Goal: Task Accomplishment & Management: Manage account settings

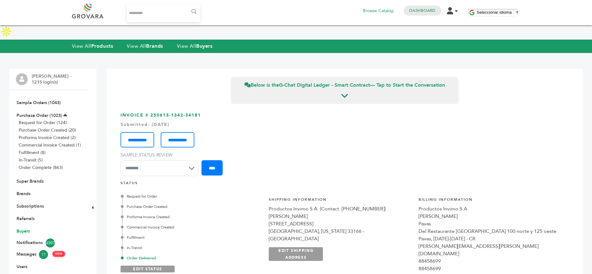
click at [22, 228] on link "Buyers" at bounding box center [23, 231] width 13 height 6
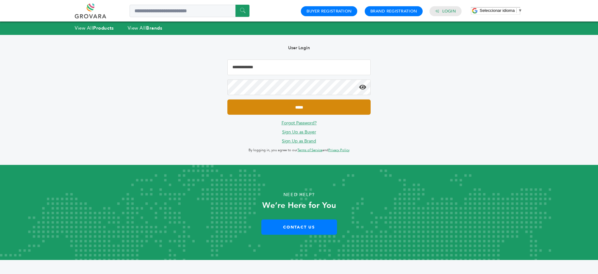
type input "**********"
click at [292, 107] on input "*****" at bounding box center [298, 106] width 143 height 15
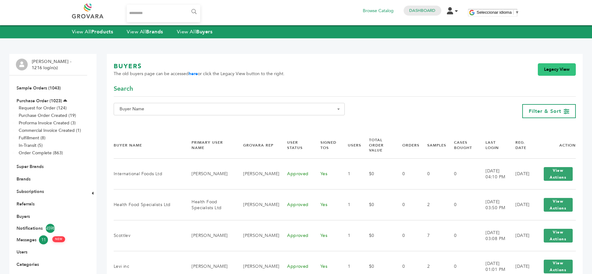
click at [556, 71] on link "Legacy View" at bounding box center [557, 69] width 38 height 12
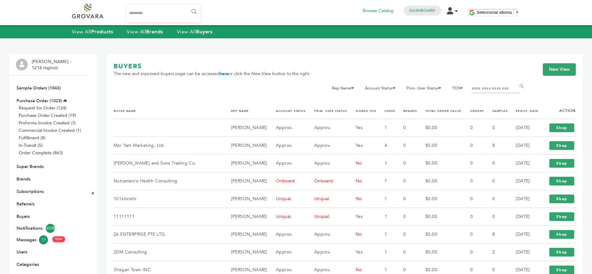
click at [479, 91] on input "Filter by keywords" at bounding box center [496, 88] width 48 height 9
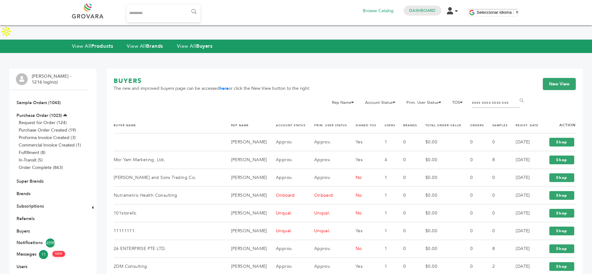
click at [463, 101] on form "Rep Name Joe Warner Peter Groverman Abu Kamara Cassie Blair Juliana Rogenski Co…" at bounding box center [425, 108] width 209 height 18
click at [528, 123] on link "REGIST. DATE" at bounding box center [527, 125] width 23 height 4
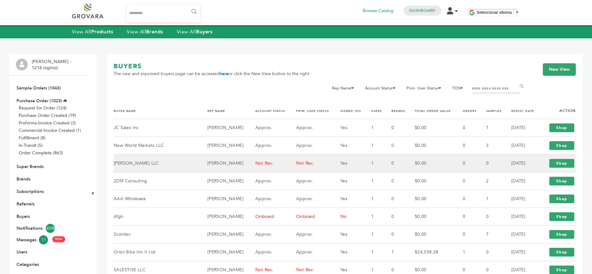
click at [181, 164] on td "[PERSON_NAME] LLC" at bounding box center [157, 163] width 86 height 18
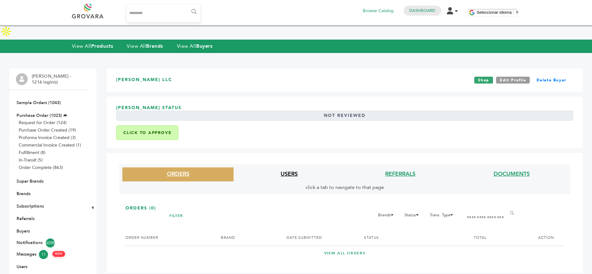
click at [282, 170] on link "USERS" at bounding box center [289, 174] width 17 height 8
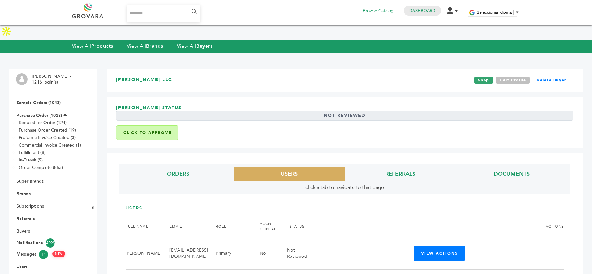
click at [505, 77] on link "Edit Profile" at bounding box center [513, 80] width 34 height 7
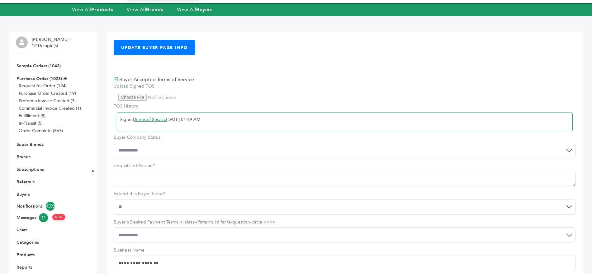
scroll to position [23, 0]
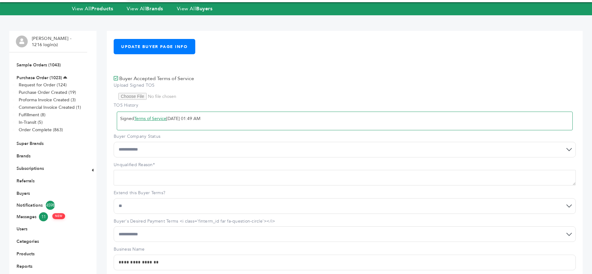
click at [150, 151] on select "**********" at bounding box center [345, 150] width 462 height 16
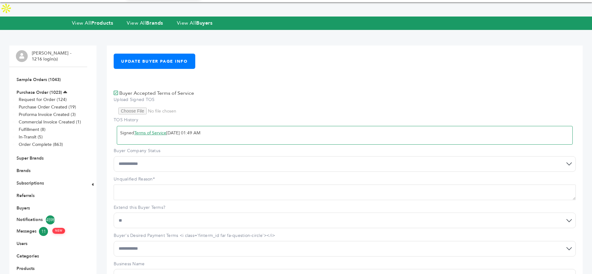
select select "*"
click at [114, 156] on select "**********" at bounding box center [345, 164] width 462 height 16
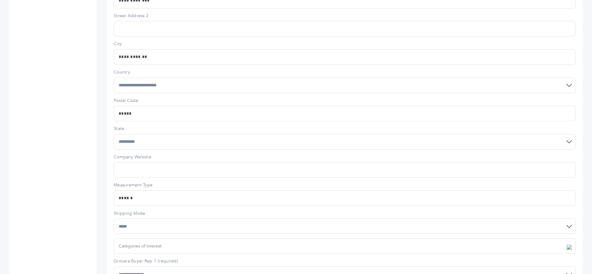
scroll to position [478, 0]
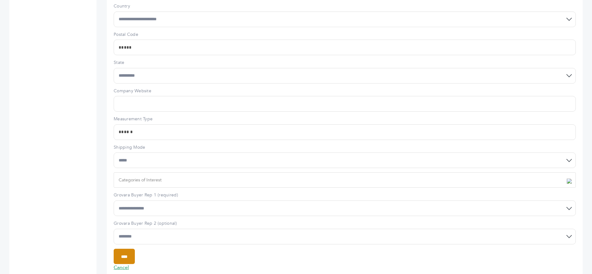
click at [118, 249] on input "****" at bounding box center [124, 256] width 21 height 15
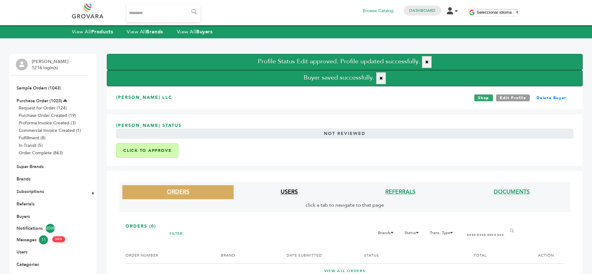
click at [297, 190] on link "USERS" at bounding box center [289, 192] width 17 height 8
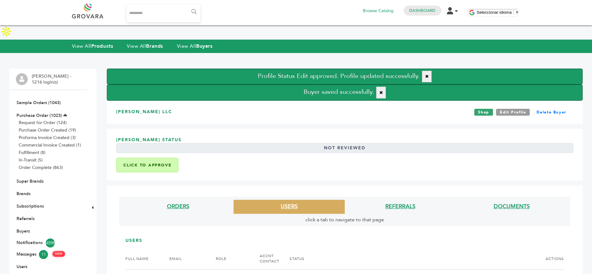
scroll to position [42, 0]
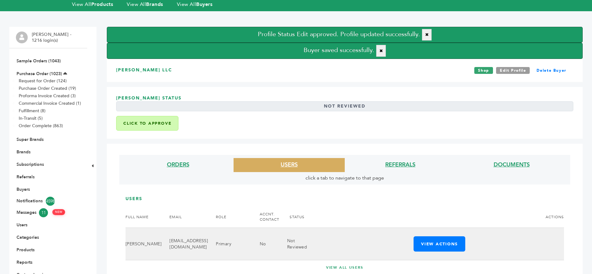
click at [444, 229] on td "View Actions Edit Notifications Login" at bounding box center [435, 244] width 257 height 32
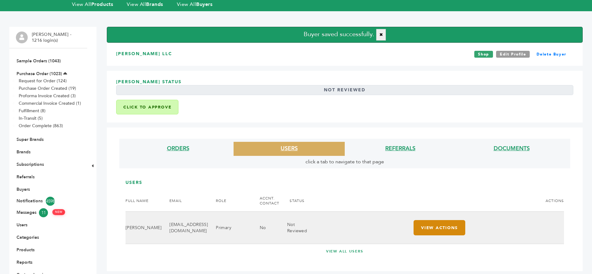
click at [433, 220] on button "View Actions" at bounding box center [440, 227] width 52 height 15
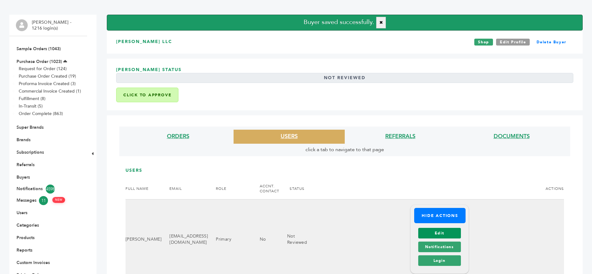
scroll to position [55, 0]
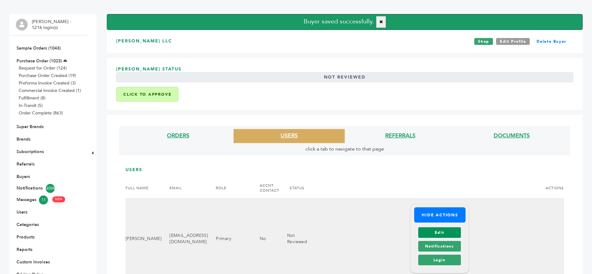
click at [447, 227] on link "Edit" at bounding box center [439, 232] width 43 height 11
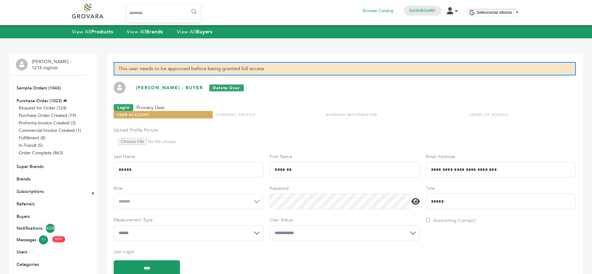
scroll to position [105, 0]
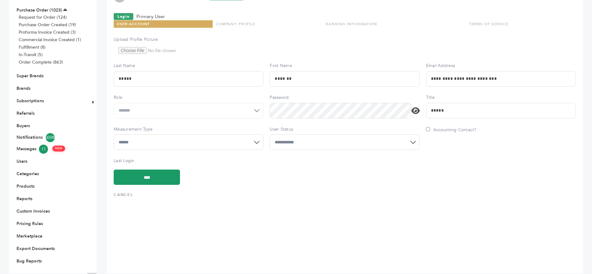
click at [309, 134] on select "**********" at bounding box center [345, 142] width 150 height 16
select select "*"
click at [270, 134] on select "**********" at bounding box center [345, 142] width 150 height 16
click at [160, 170] on input "****" at bounding box center [147, 177] width 66 height 15
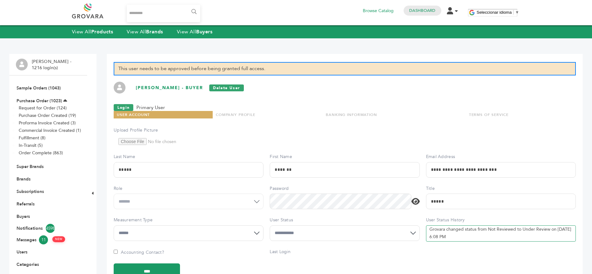
scroll to position [105, 0]
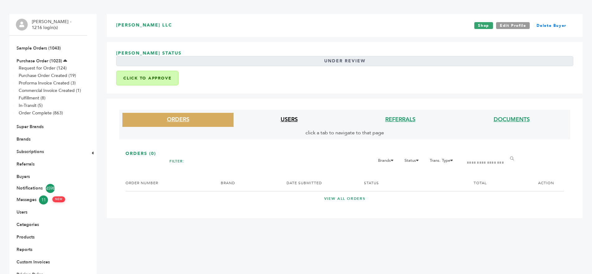
click at [289, 116] on link "USERS" at bounding box center [289, 120] width 17 height 8
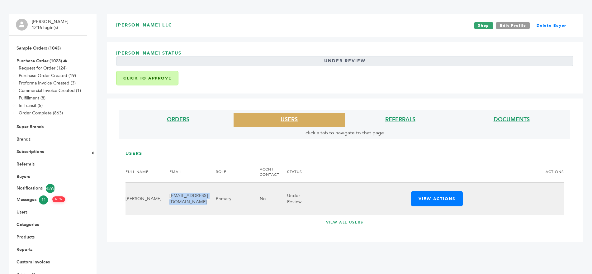
drag, startPoint x: 220, startPoint y: 185, endPoint x: 158, endPoint y: 187, distance: 62.0
click at [162, 187] on td "purchasing@sayedpartners.com" at bounding box center [185, 199] width 46 height 32
copy td "purchasing@sayedpartners.com"
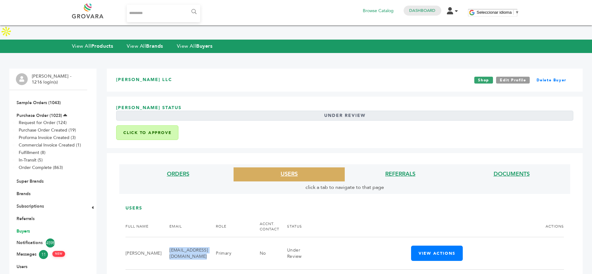
click at [27, 228] on link "Buyers" at bounding box center [23, 231] width 13 height 6
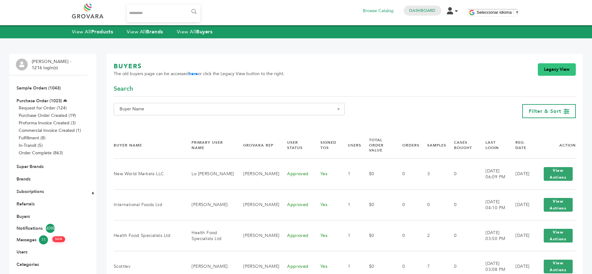
click at [556, 67] on link "Legacy View" at bounding box center [557, 69] width 38 height 12
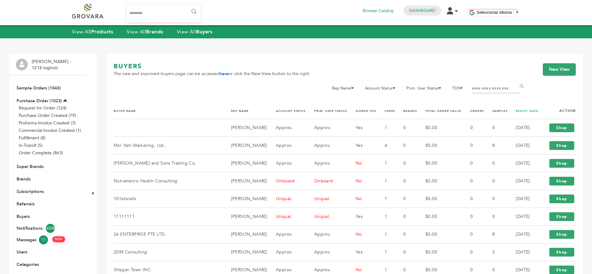
click at [518, 112] on link "REGIST. DATE" at bounding box center [527, 111] width 23 height 4
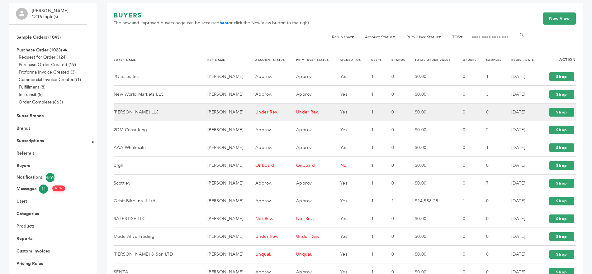
scroll to position [94, 0]
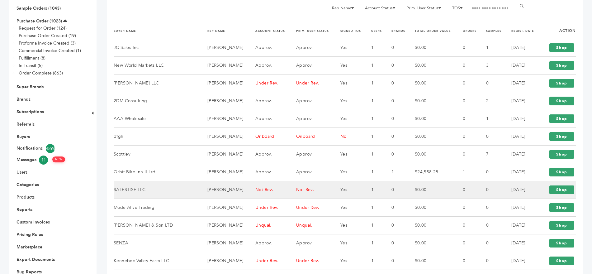
click at [146, 181] on td "SALESTISE LLC" at bounding box center [157, 190] width 86 height 18
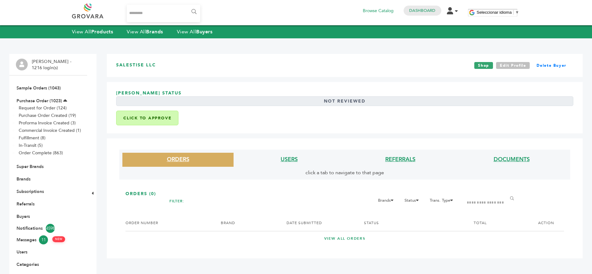
click at [518, 65] on link "Edit Profile" at bounding box center [513, 65] width 34 height 7
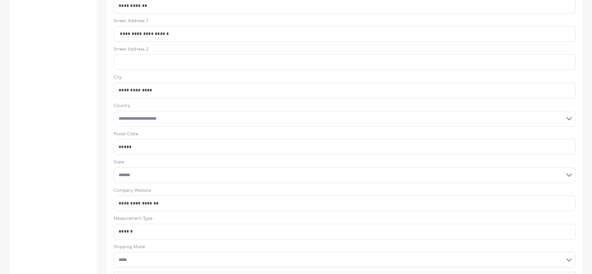
scroll to position [380, 0]
click at [141, 194] on input "**********" at bounding box center [345, 202] width 462 height 16
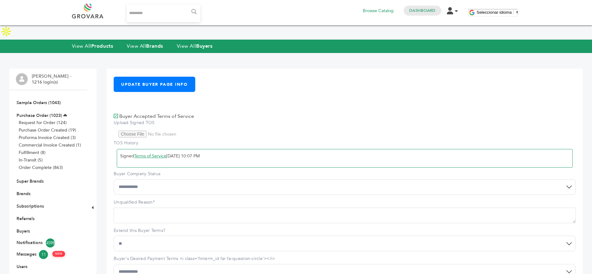
click at [151, 179] on select "**********" at bounding box center [345, 187] width 462 height 16
select select "*"
click at [114, 179] on select "**********" at bounding box center [345, 187] width 462 height 16
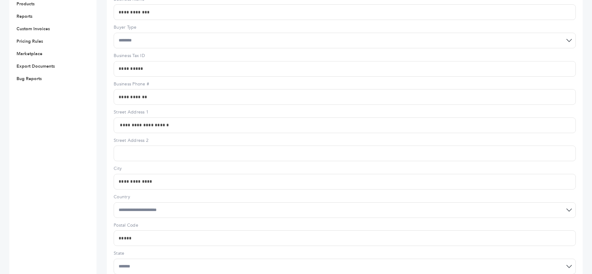
scroll to position [478, 0]
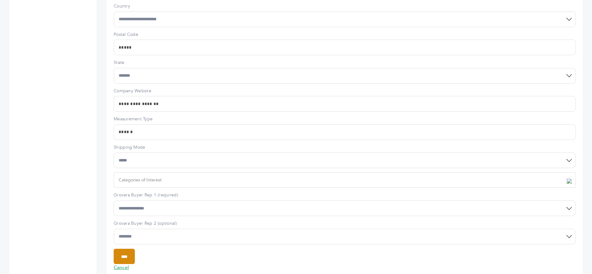
click at [135, 249] on input "****" at bounding box center [124, 256] width 21 height 15
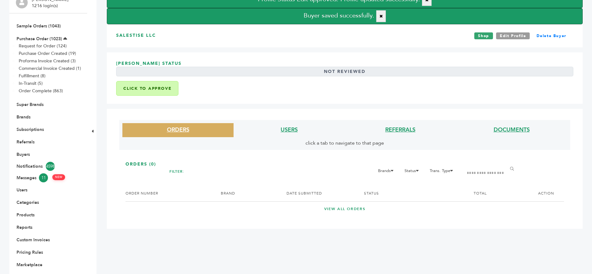
scroll to position [62, 0]
click at [288, 129] on link "USERS" at bounding box center [289, 130] width 17 height 8
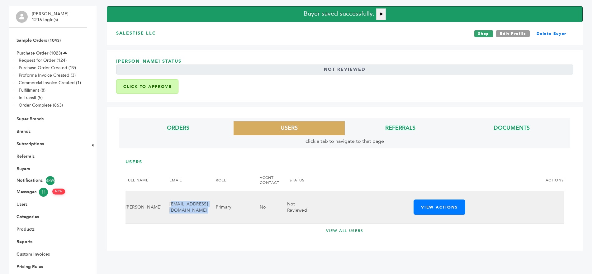
drag, startPoint x: 198, startPoint y: 211, endPoint x: 157, endPoint y: 202, distance: 41.5
click at [157, 202] on tr "Adam Kay sales@salestise.com Primary No Not Reviewed View Actions Edit Notifica…" at bounding box center [345, 207] width 439 height 32
copy tr "sales@salestise.com"
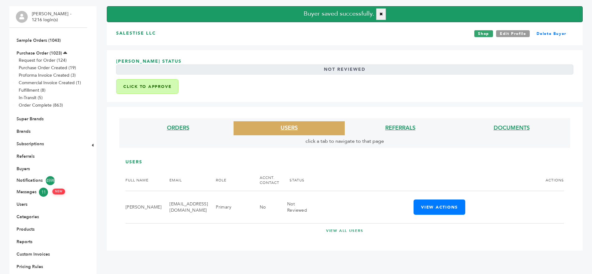
click at [138, 30] on h3 "SALESTISE LLC" at bounding box center [136, 33] width 40 height 7
copy div "SALESTISE LLC"
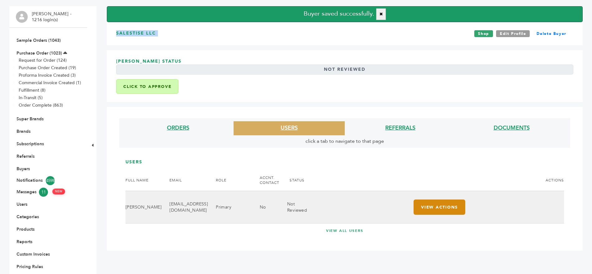
click at [429, 199] on button "View Actions" at bounding box center [440, 206] width 52 height 15
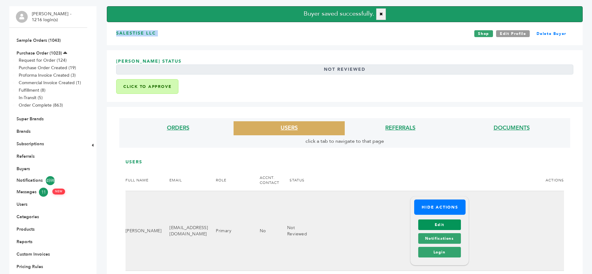
click at [428, 219] on link "Edit" at bounding box center [439, 224] width 43 height 11
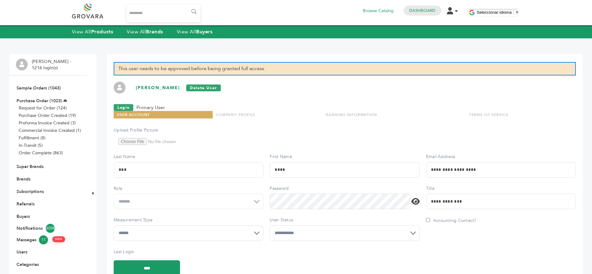
scroll to position [22, 0]
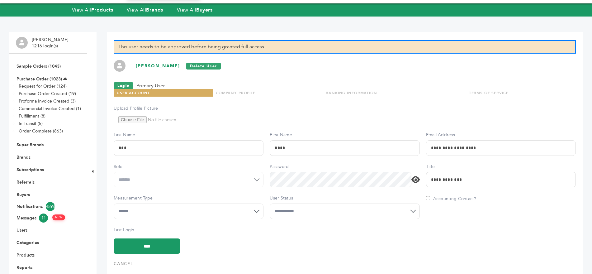
click at [299, 214] on select "**********" at bounding box center [345, 211] width 150 height 16
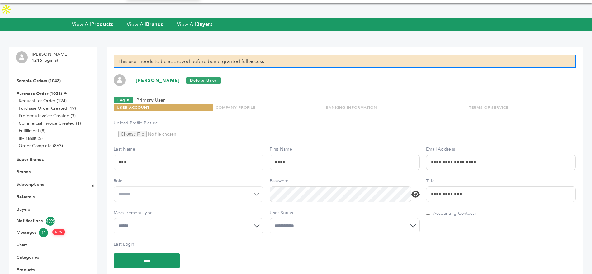
select select "*"
click at [270, 218] on select "**********" at bounding box center [345, 226] width 150 height 16
click at [152, 253] on input "****" at bounding box center [147, 260] width 66 height 15
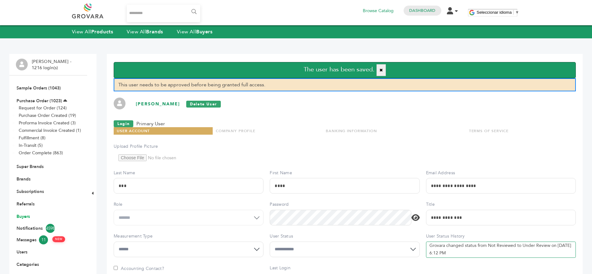
click at [22, 216] on link "Buyers" at bounding box center [23, 216] width 13 height 6
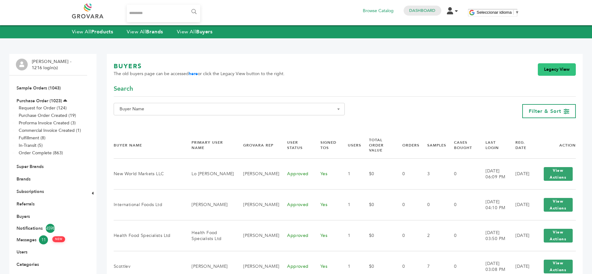
click at [553, 70] on link "Legacy View" at bounding box center [557, 69] width 38 height 12
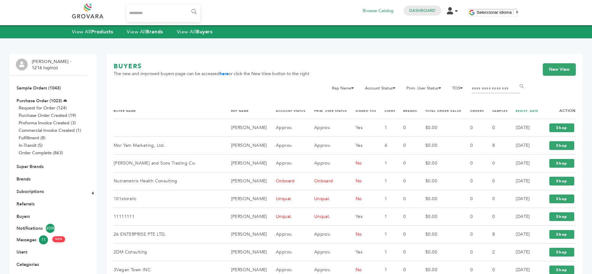
click at [518, 109] on link "REGIST. DATE" at bounding box center [527, 111] width 23 height 4
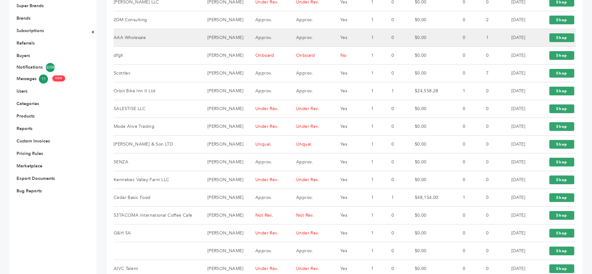
scroll to position [176, 0]
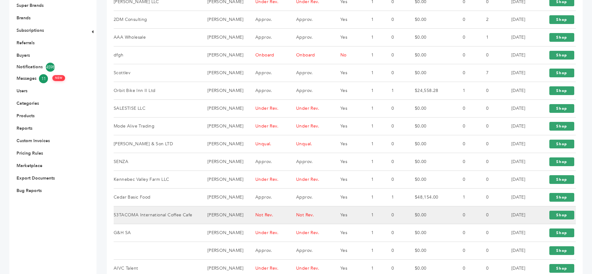
click at [261, 206] on td "Not Rev." at bounding box center [268, 215] width 41 height 18
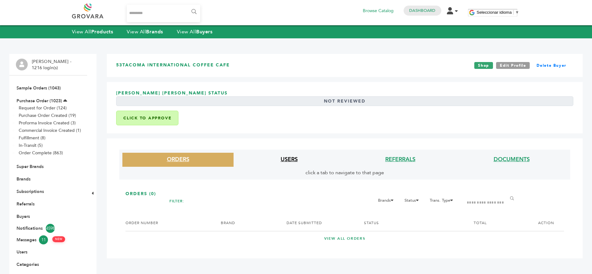
click at [289, 160] on link "USERS" at bounding box center [289, 159] width 17 height 8
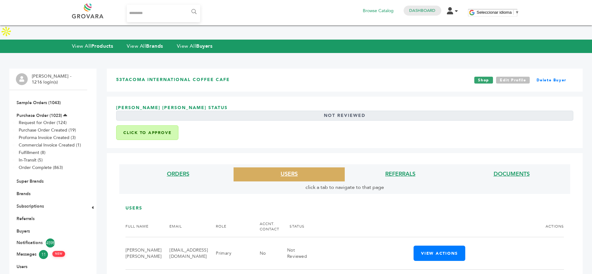
click at [507, 77] on link "Edit Profile" at bounding box center [513, 80] width 34 height 7
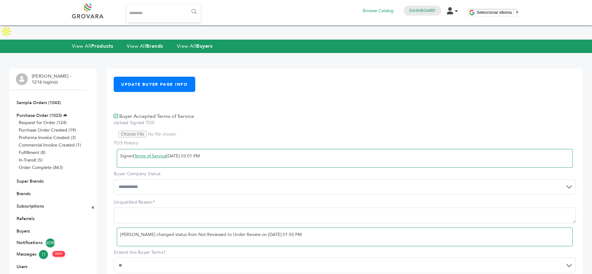
click at [144, 179] on select "**********" at bounding box center [345, 187] width 462 height 16
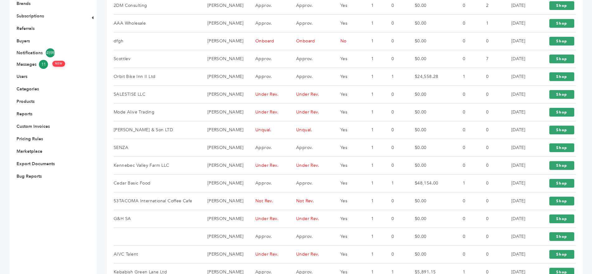
scroll to position [176, 0]
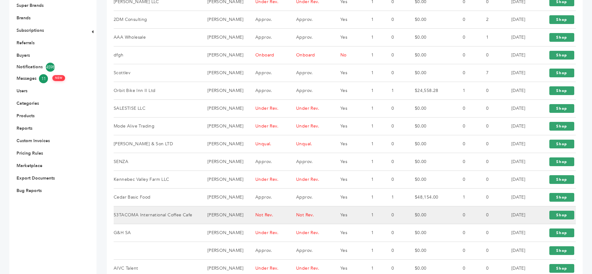
click at [188, 206] on td "53TACOMA International Coffee Cafe" at bounding box center [157, 215] width 86 height 18
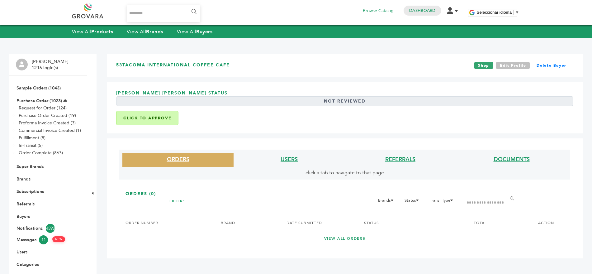
click at [515, 63] on link "Edit Profile" at bounding box center [513, 65] width 34 height 7
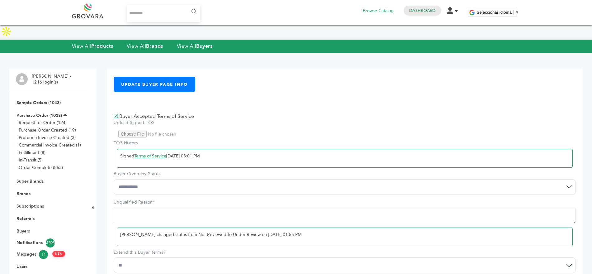
scroll to position [500, 0]
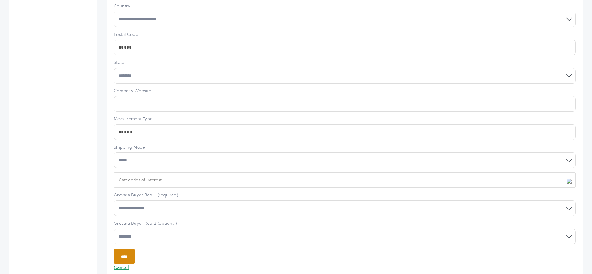
click at [129, 249] on input "****" at bounding box center [124, 256] width 21 height 15
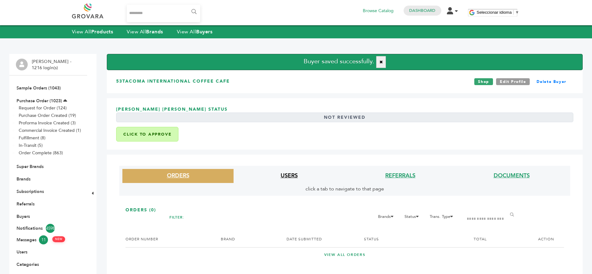
click at [293, 177] on link "USERS" at bounding box center [289, 176] width 17 height 8
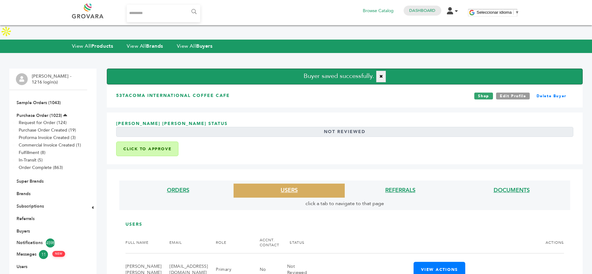
scroll to position [58, 0]
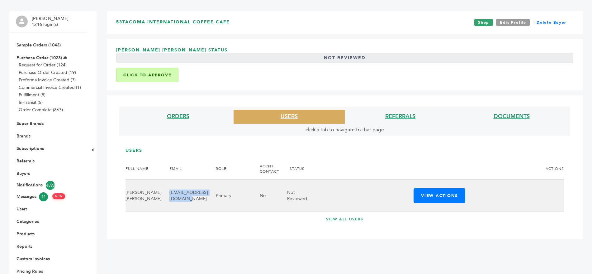
drag, startPoint x: 213, startPoint y: 184, endPoint x: 155, endPoint y: 187, distance: 58.0
click at [162, 187] on td "53TICC@53Tacomacafe.com" at bounding box center [185, 195] width 46 height 32
copy td "53TICC@53Tacomacafe.com"
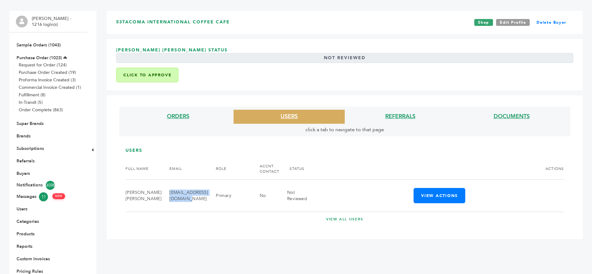
scroll to position [0, 0]
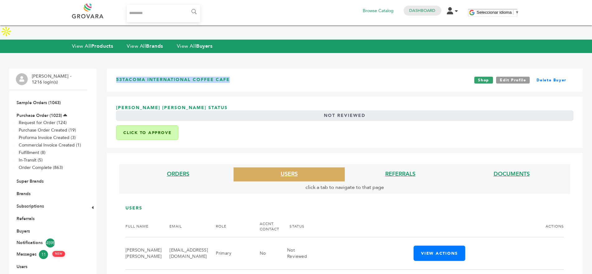
drag, startPoint x: 236, startPoint y: 65, endPoint x: 115, endPoint y: 67, distance: 120.9
click at [115, 69] on div "53TACOMA International Coffee Cafe Shop Edit Profile Delete Buyer" at bounding box center [345, 80] width 476 height 23
copy h3 "53TACOMA International Coffee Cafe"
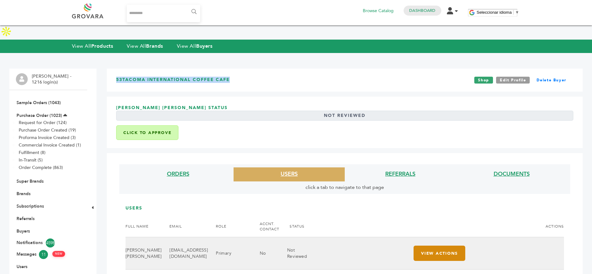
click at [424, 246] on button "View Actions" at bounding box center [440, 253] width 52 height 15
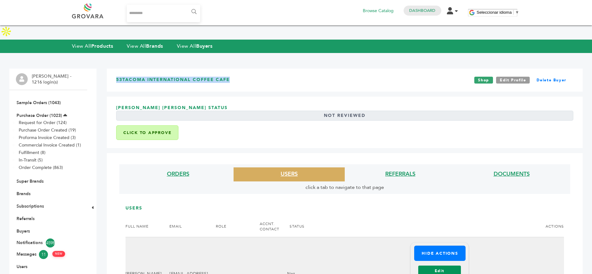
click at [435, 265] on link "Edit" at bounding box center [439, 270] width 43 height 11
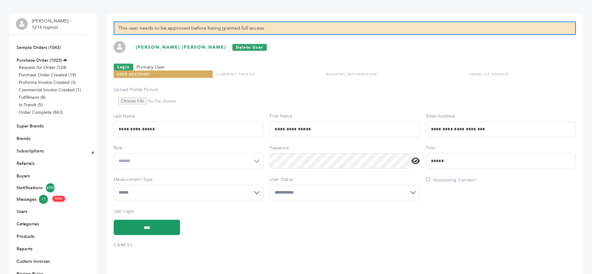
click at [284, 186] on select "**********" at bounding box center [345, 193] width 150 height 16
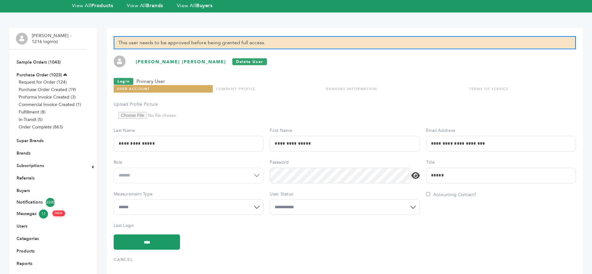
select select "*"
click at [270, 199] on select "**********" at bounding box center [345, 207] width 150 height 16
click at [132, 234] on input "****" at bounding box center [147, 241] width 66 height 15
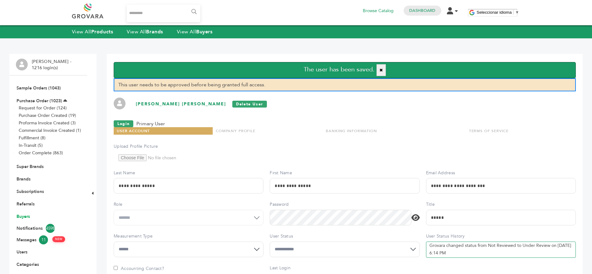
click at [25, 214] on link "Buyers" at bounding box center [23, 216] width 13 height 6
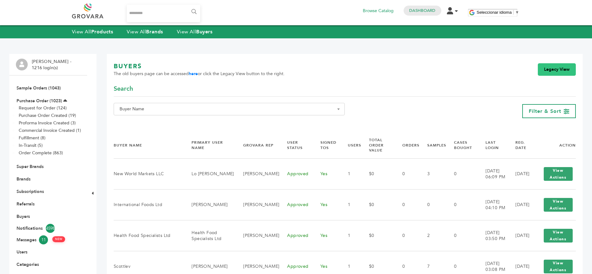
click at [558, 69] on link "Legacy View" at bounding box center [557, 69] width 38 height 12
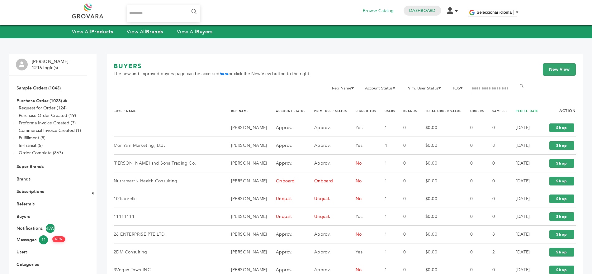
click at [527, 111] on link "REGIST. DATE" at bounding box center [527, 111] width 23 height 4
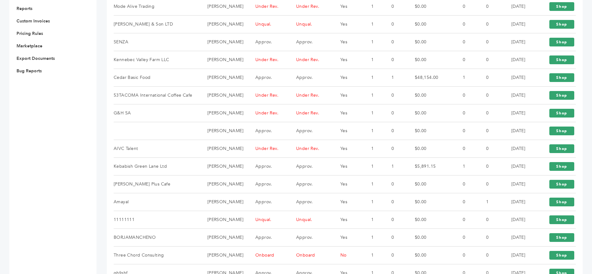
scroll to position [327, 0]
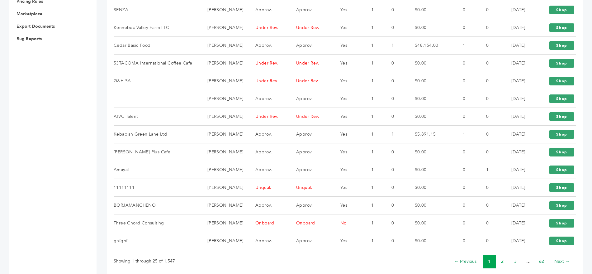
click at [502, 258] on link "2" at bounding box center [502, 261] width 2 height 6
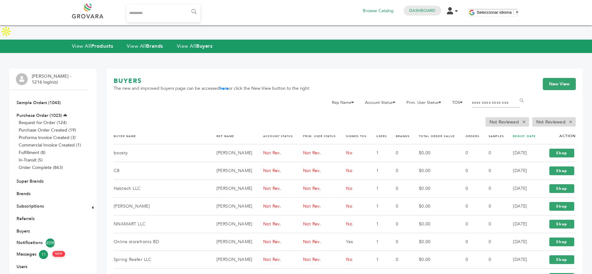
click at [517, 134] on link "REGIST. DATE" at bounding box center [524, 136] width 23 height 4
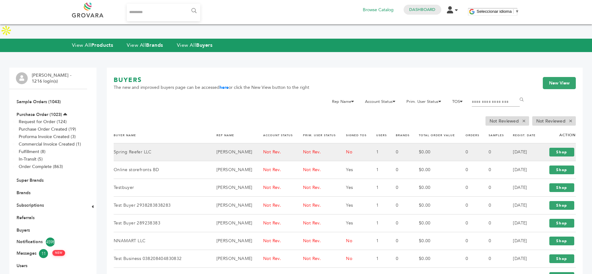
scroll to position [14, 0]
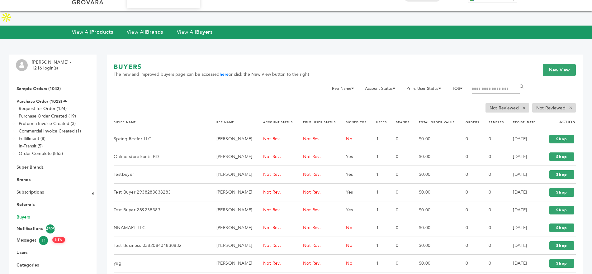
click at [26, 214] on link "Buyers" at bounding box center [23, 217] width 13 height 6
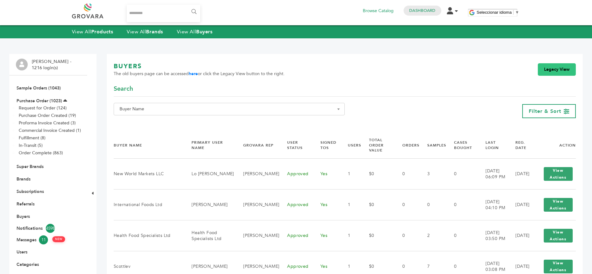
click at [557, 70] on link "Legacy View" at bounding box center [557, 69] width 38 height 12
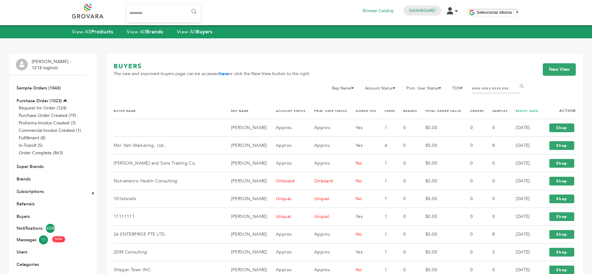
click at [523, 110] on link "REGIST. DATE" at bounding box center [527, 111] width 23 height 4
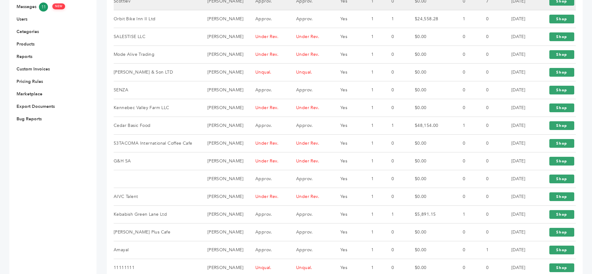
scroll to position [327, 0]
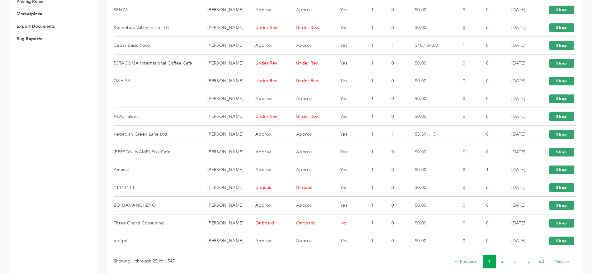
click at [504, 258] on link "2" at bounding box center [502, 261] width 2 height 6
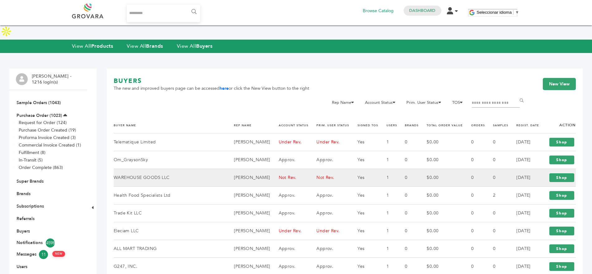
click at [138, 169] on td "WAREHOUSE GOODS LLC" at bounding box center [170, 178] width 112 height 18
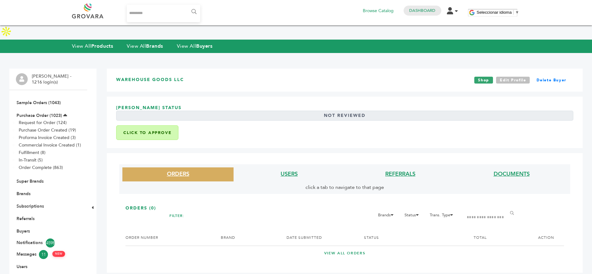
click at [506, 77] on link "Edit Profile" at bounding box center [513, 80] width 34 height 7
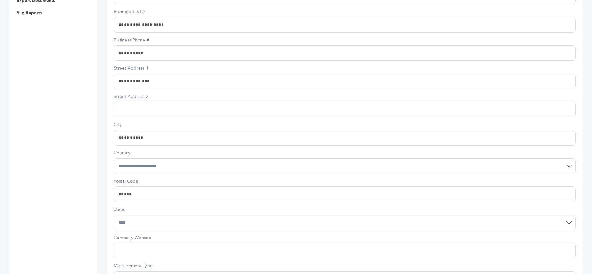
scroll to position [500, 0]
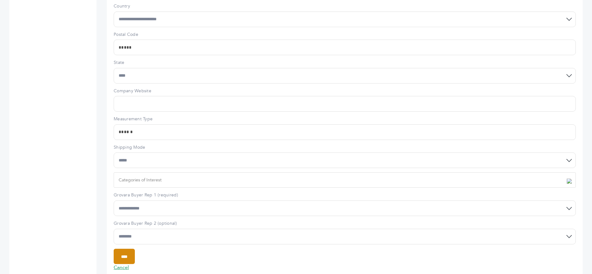
click at [123, 249] on input "****" at bounding box center [124, 256] width 21 height 15
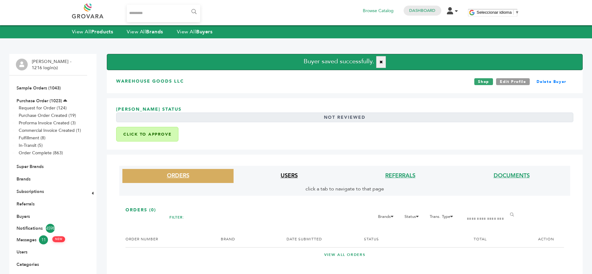
click at [291, 176] on link "USERS" at bounding box center [289, 176] width 17 height 8
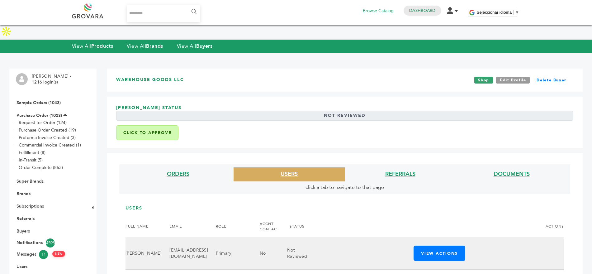
scroll to position [99, 0]
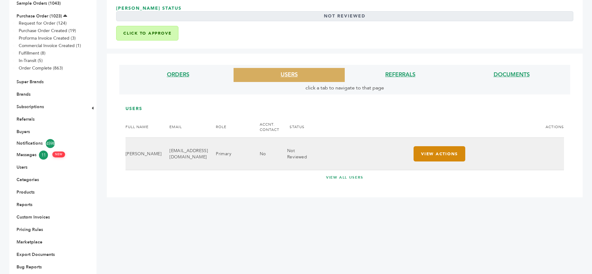
click at [441, 146] on button "View Actions" at bounding box center [440, 153] width 52 height 15
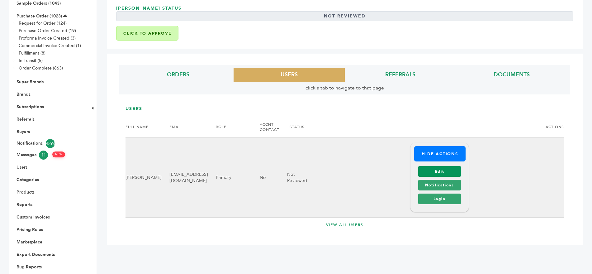
click at [434, 166] on link "Edit" at bounding box center [439, 171] width 43 height 11
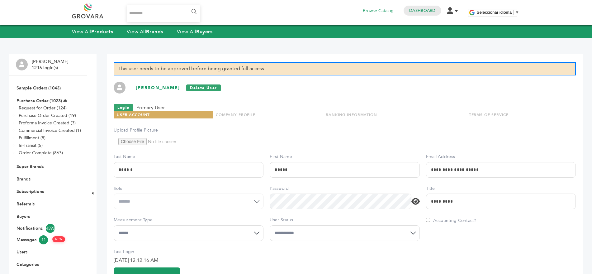
click at [328, 235] on select "**********" at bounding box center [345, 233] width 150 height 16
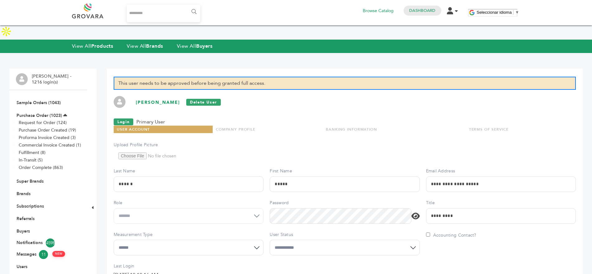
select select "*"
click at [270, 240] on select "**********" at bounding box center [345, 248] width 150 height 16
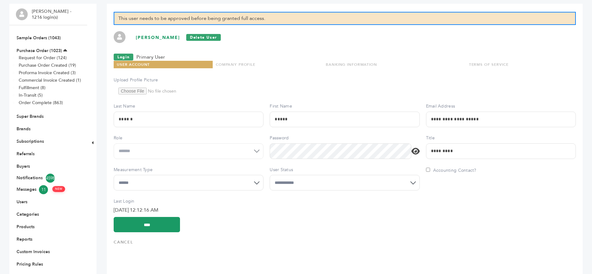
scroll to position [76, 0]
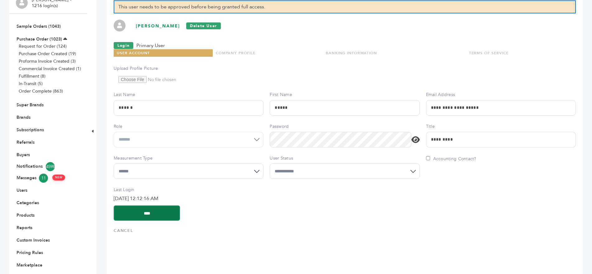
click at [155, 205] on input "****" at bounding box center [147, 212] width 66 height 15
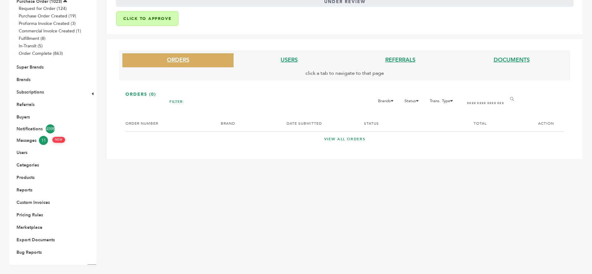
scroll to position [99, 0]
click at [293, 59] on link "USERS" at bounding box center [289, 60] width 17 height 8
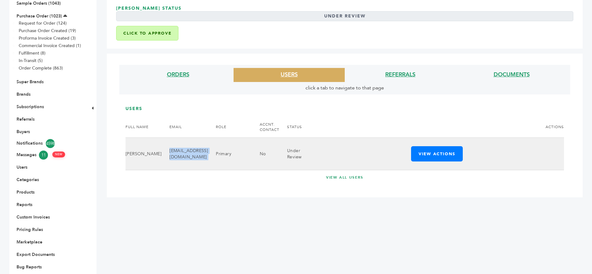
drag, startPoint x: 216, startPoint y: 141, endPoint x: 157, endPoint y: 145, distance: 59.6
click at [157, 145] on tr "[PERSON_NAME] [EMAIL_ADDRESS][DOMAIN_NAME] Primary No Under Review View Actions…" at bounding box center [345, 154] width 439 height 32
copy tr "[EMAIL_ADDRESS][DOMAIN_NAME]"
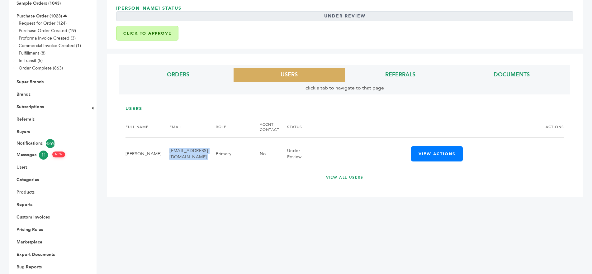
scroll to position [0, 0]
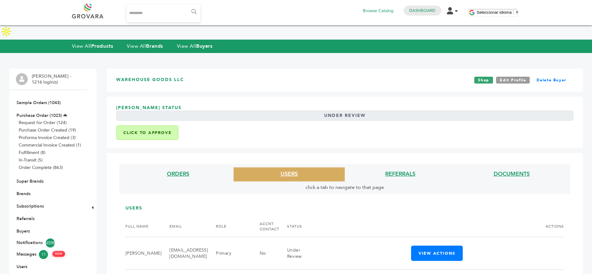
click at [152, 77] on h3 "WAREHOUSE GOODS LLC" at bounding box center [150, 80] width 68 height 7
copy div "WAREHOUSE GOODS LLC"
click at [21, 228] on link "Buyers" at bounding box center [23, 231] width 13 height 6
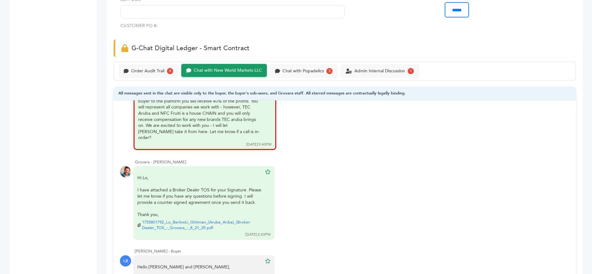
scroll to position [407, 0]
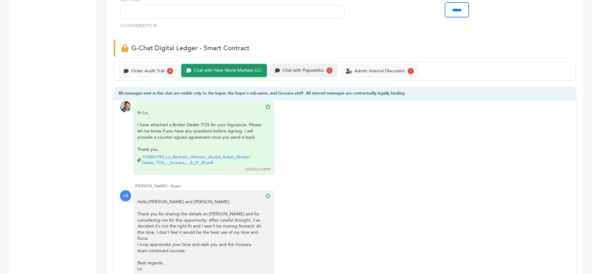
click at [308, 64] on div "Chat with Popadelics 3" at bounding box center [304, 70] width 68 height 13
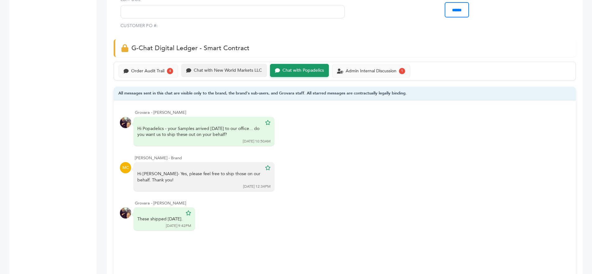
click at [221, 68] on div "Chat with New World Markets LLC" at bounding box center [228, 70] width 68 height 5
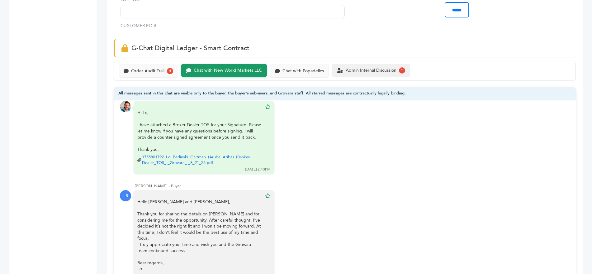
click at [347, 64] on div "Admin Internal Discussion 1" at bounding box center [371, 70] width 78 height 13
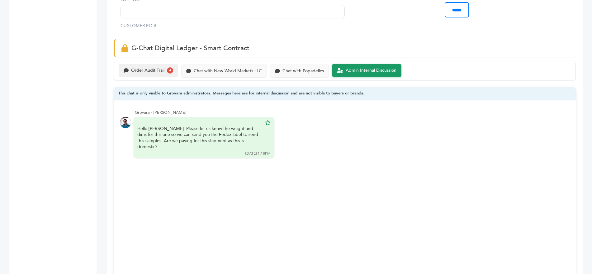
click at [146, 64] on div "Order Audit Trail 4" at bounding box center [149, 70] width 60 height 13
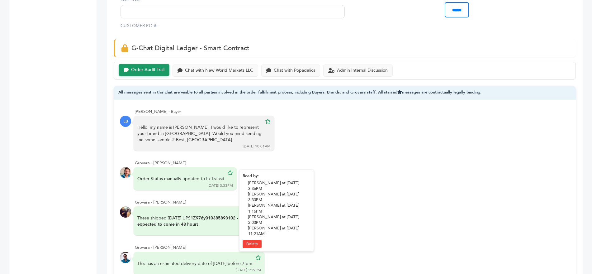
scroll to position [22, 0]
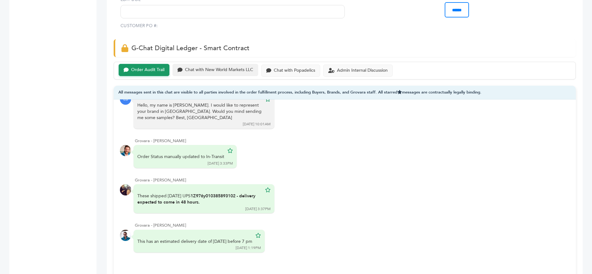
click at [244, 67] on div "Chat with New World Markets LLC" at bounding box center [219, 69] width 68 height 5
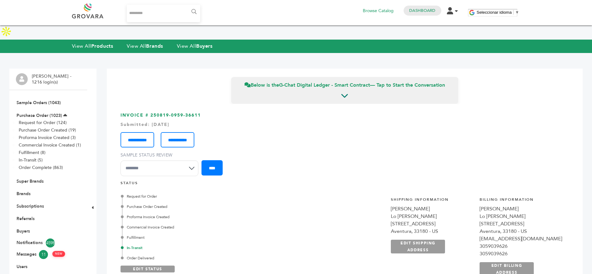
scroll to position [0, 0]
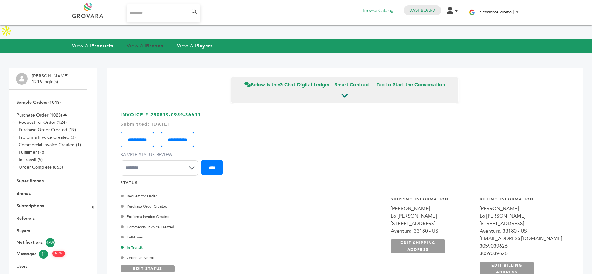
click at [159, 42] on strong "Brands" at bounding box center [154, 45] width 17 height 7
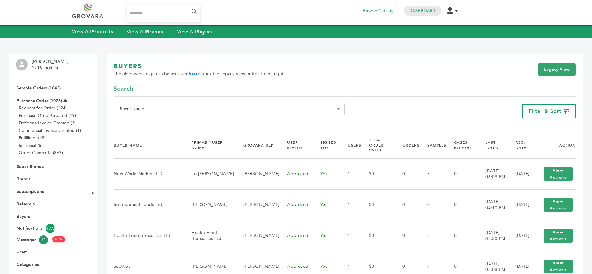
click at [279, 112] on span "Buyer Name" at bounding box center [229, 109] width 224 height 9
click at [176, 121] on input "Search" at bounding box center [229, 121] width 228 height 8
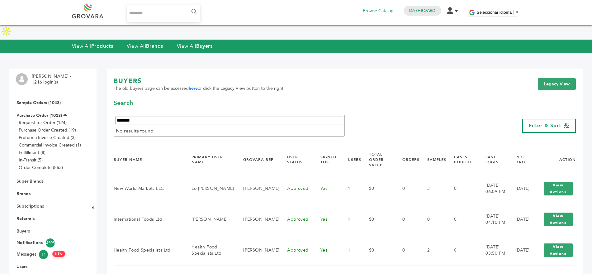
type input "********"
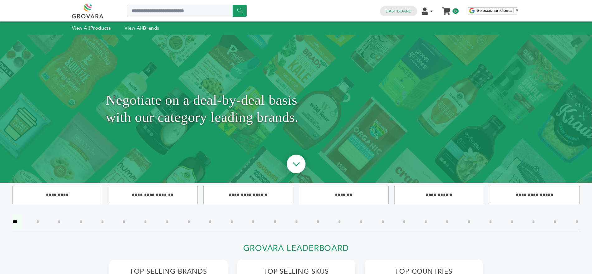
click at [65, 221] on input"] "*" at bounding box center [59, 221] width 12 height 13
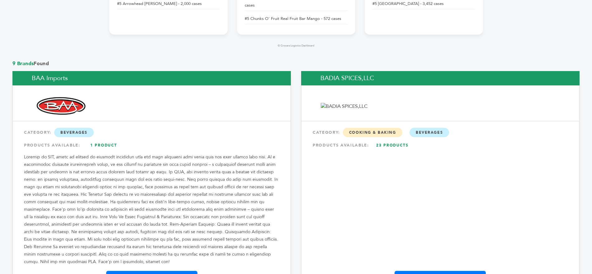
scroll to position [453, 0]
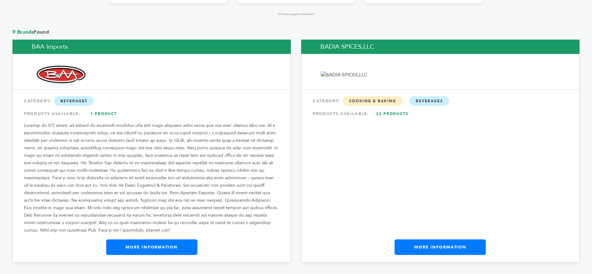
click at [419, 239] on link "More Information" at bounding box center [440, 247] width 91 height 16
click at [393, 108] on link "23 Products" at bounding box center [393, 113] width 44 height 11
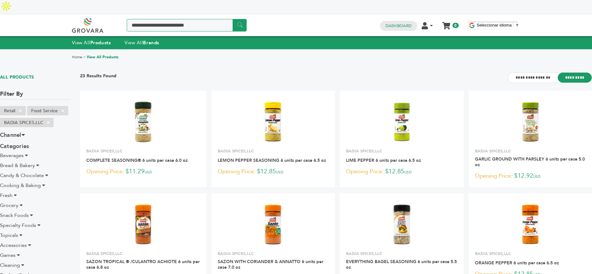
click at [141, 19] on input "Search a product or brand..." at bounding box center [187, 25] width 120 height 12
type input "**********"
click at [233, 19] on input "******" at bounding box center [240, 25] width 14 height 12
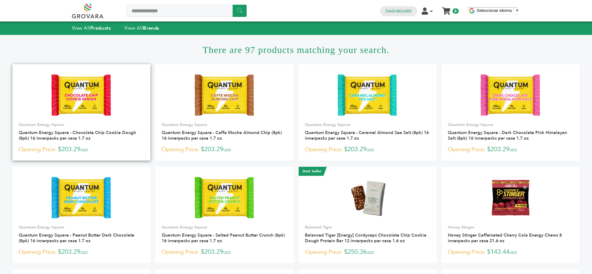
click at [99, 107] on img at bounding box center [82, 95] width 66 height 45
click at [74, 92] on img at bounding box center [82, 95] width 66 height 45
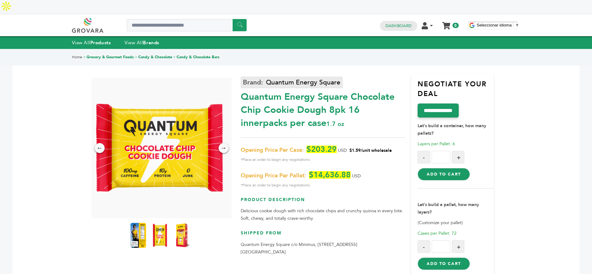
click at [281, 77] on link "Quantum Energy Square" at bounding box center [292, 83] width 102 height 12
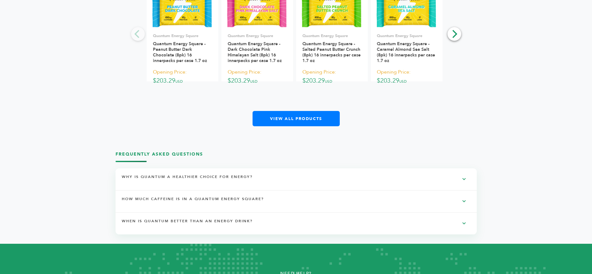
scroll to position [936, 0]
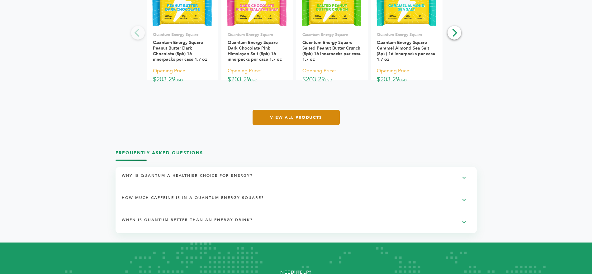
click at [290, 110] on link "View All Products" at bounding box center [296, 117] width 87 height 15
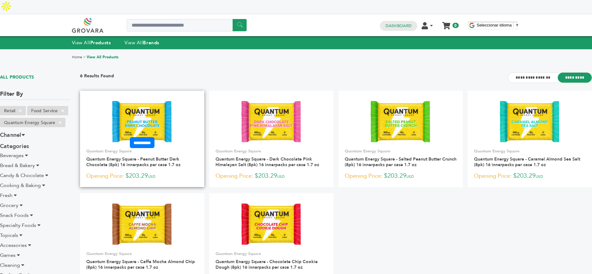
click at [171, 99] on img at bounding box center [142, 121] width 66 height 45
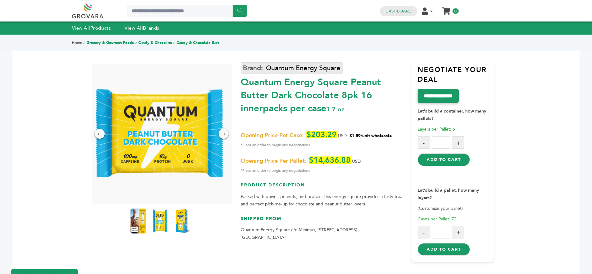
click at [300, 68] on link "Quantum Energy Square" at bounding box center [292, 68] width 102 height 12
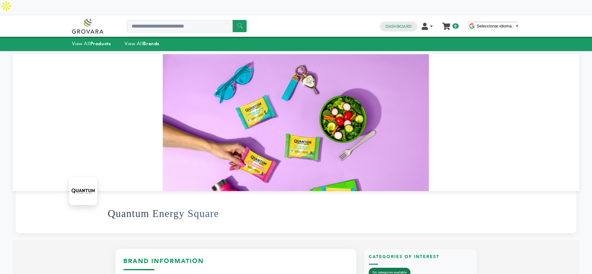
drag, startPoint x: 271, startPoint y: 96, endPoint x: 246, endPoint y: 120, distance: 34.8
click at [246, 120] on div at bounding box center [295, 122] width 567 height 137
drag, startPoint x: 246, startPoint y: 120, endPoint x: 212, endPoint y: 134, distance: 36.8
click at [212, 134] on div at bounding box center [295, 122] width 567 height 137
